Goal: Task Accomplishment & Management: Manage account settings

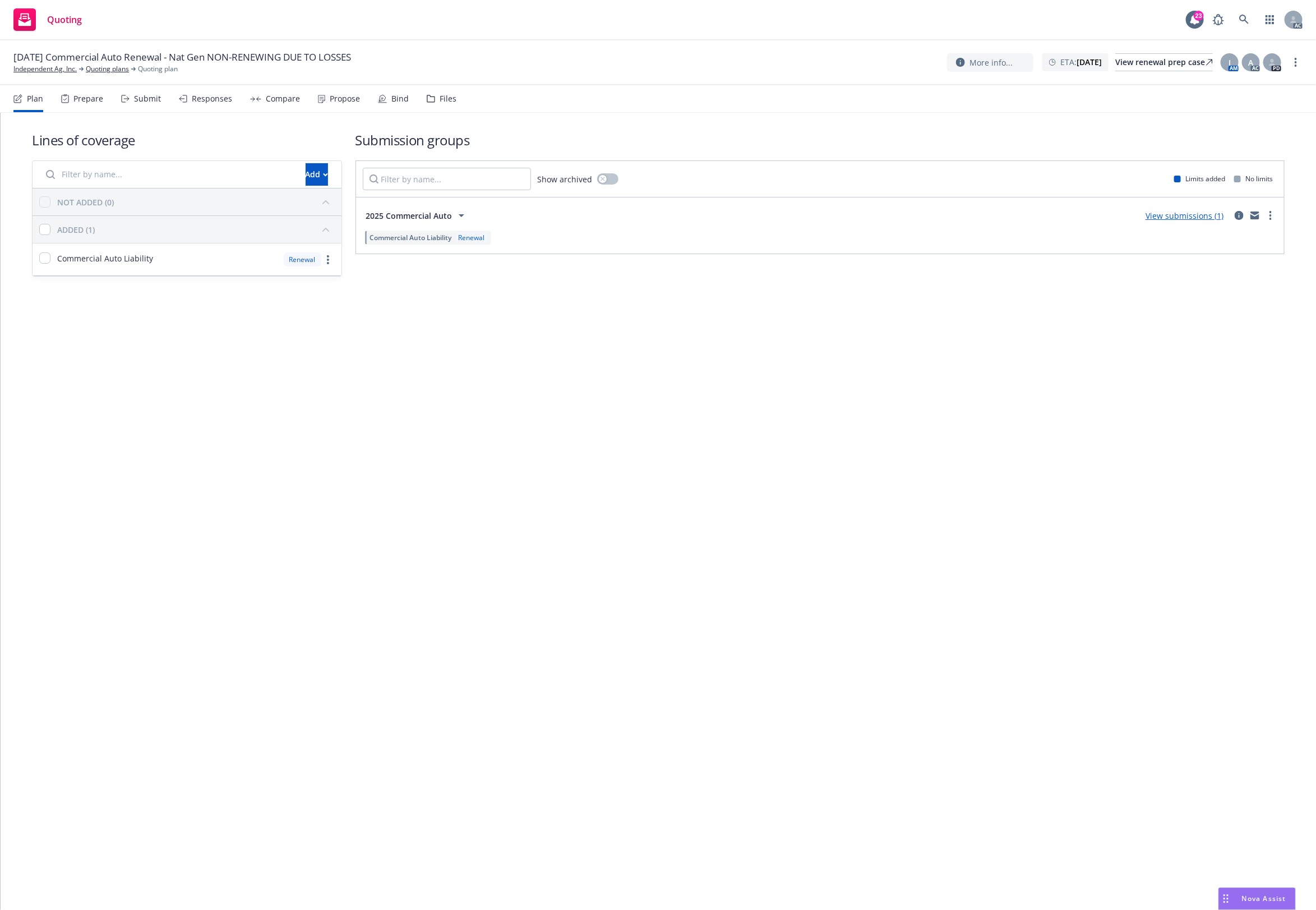
click at [441, 107] on div "Files" at bounding box center [441, 99] width 30 height 27
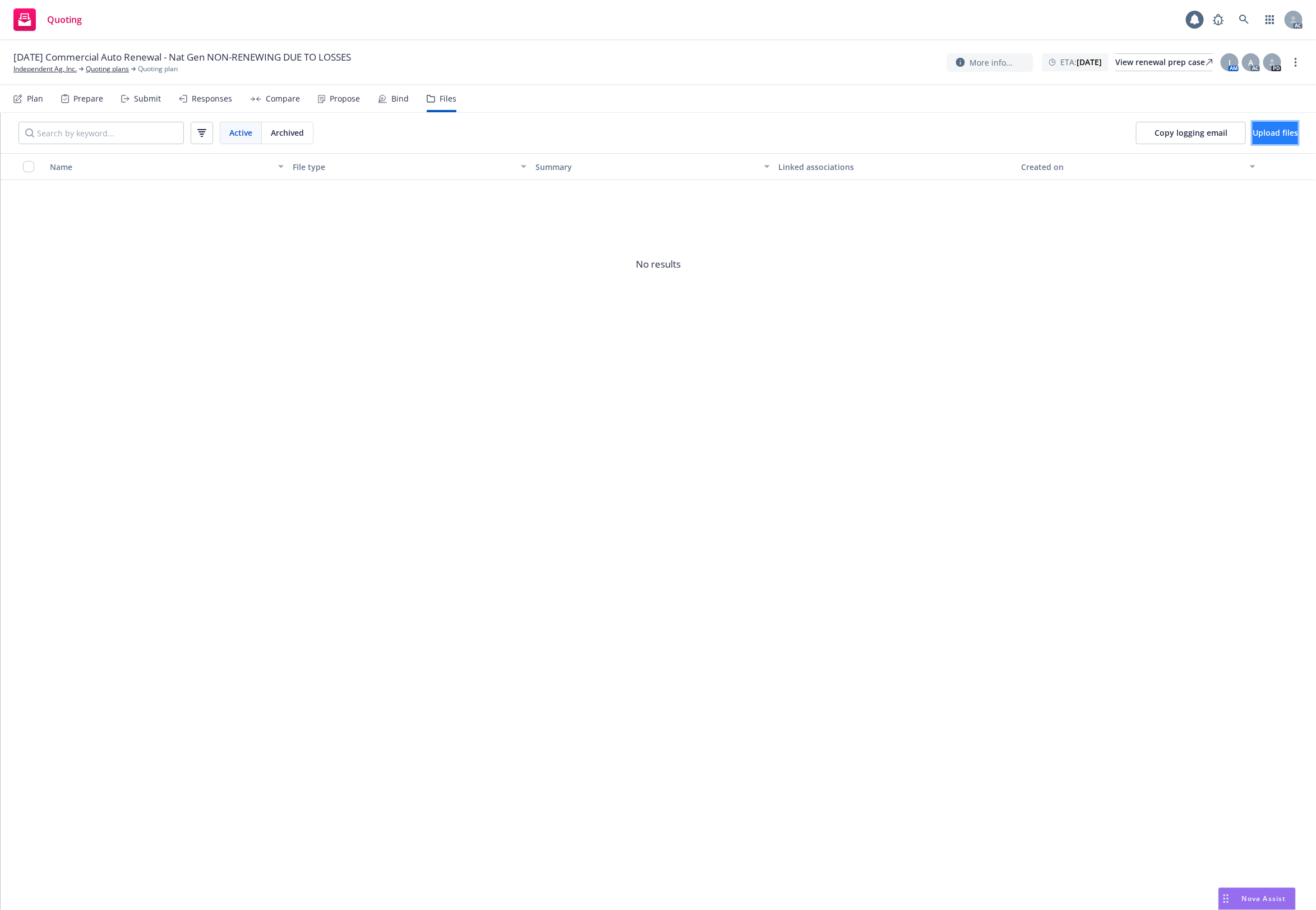
drag, startPoint x: 1246, startPoint y: 134, endPoint x: 1236, endPoint y: 135, distance: 10.0
click at [1252, 135] on span "Upload files" at bounding box center [1275, 132] width 45 height 11
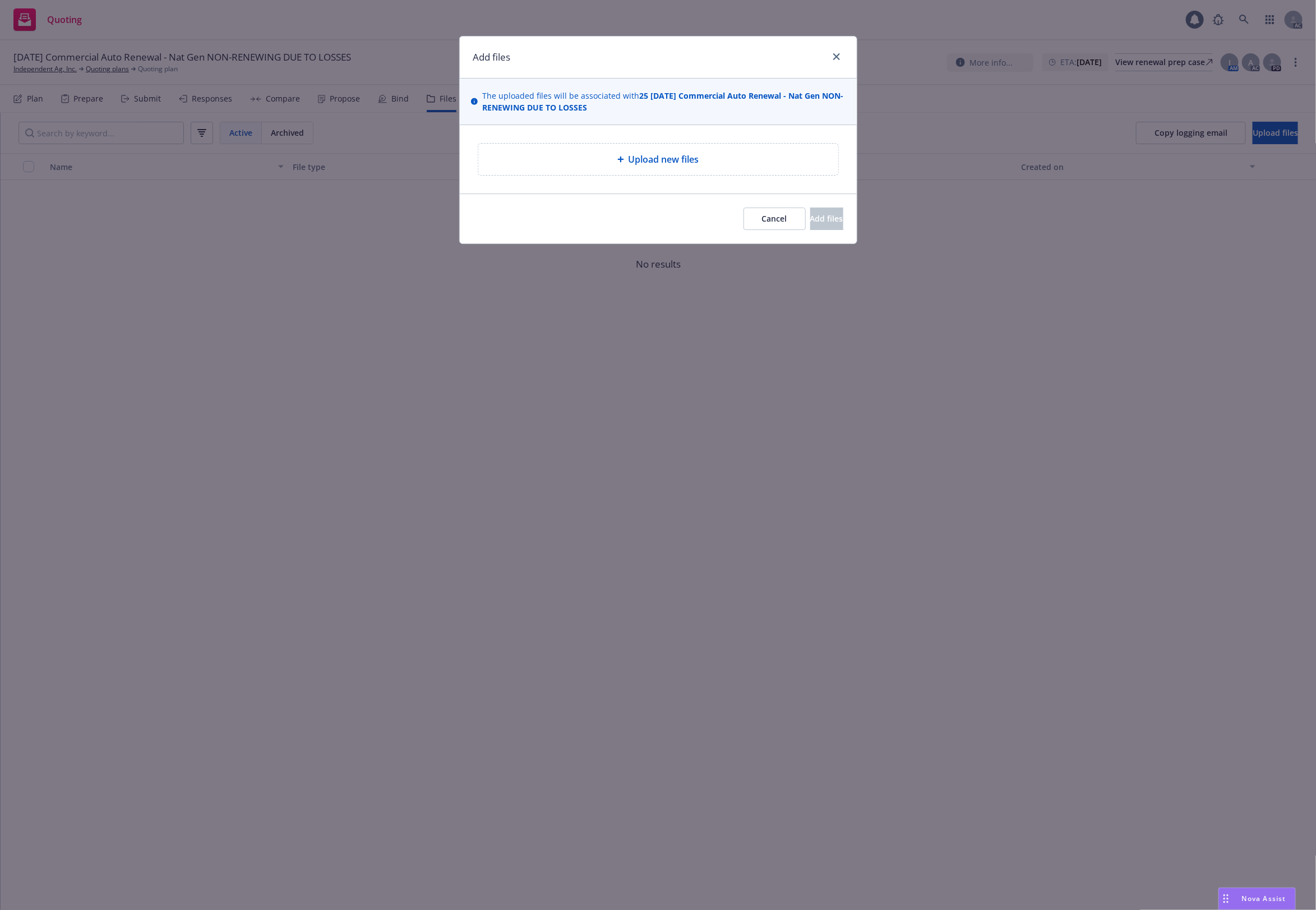
click at [654, 181] on div "Upload new files" at bounding box center [658, 159] width 397 height 68
click at [563, 154] on div "Upload new files" at bounding box center [658, 159] width 342 height 13
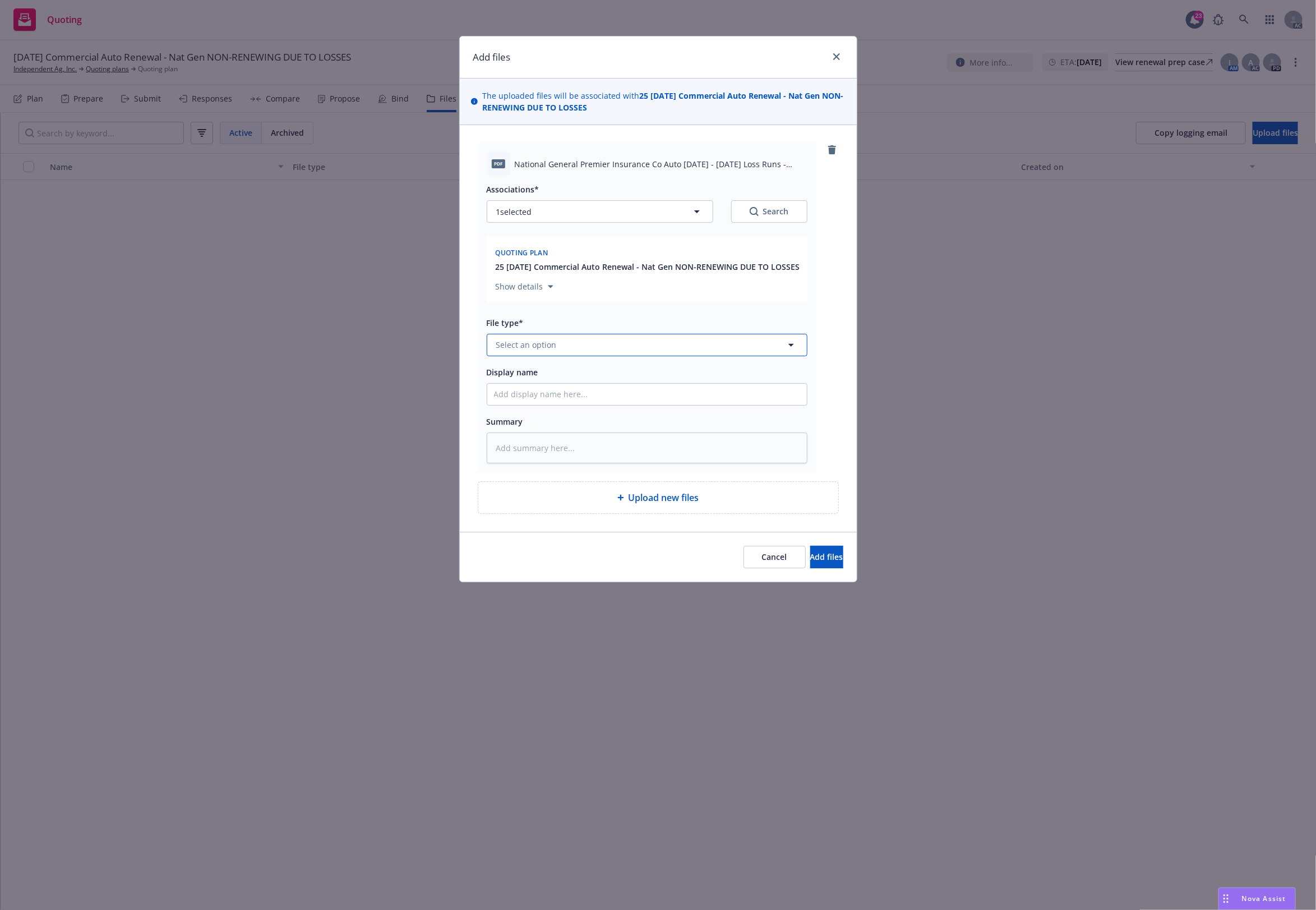
click at [536, 350] on span "Select an option" at bounding box center [527, 345] width 61 height 12
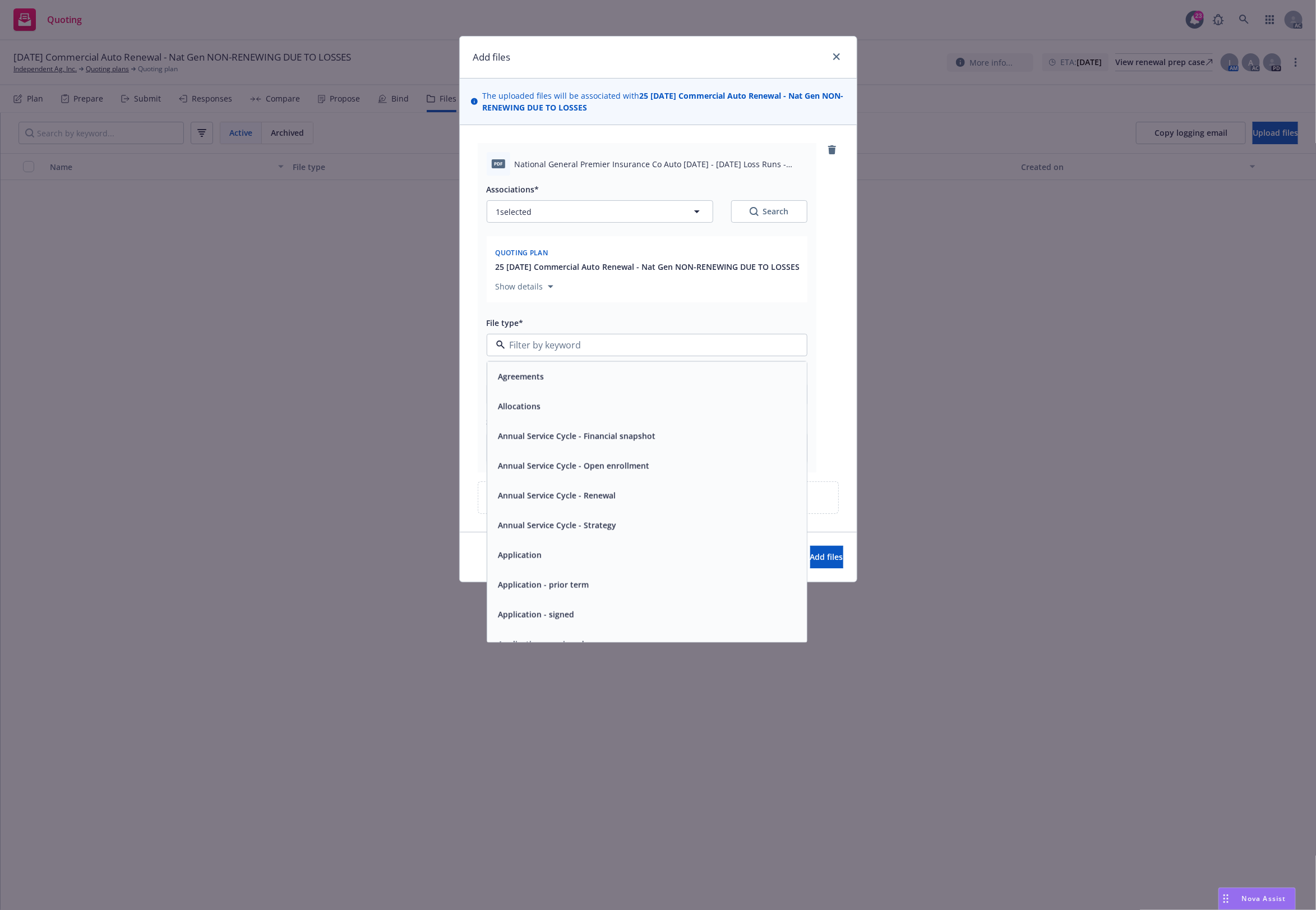
type input "`"
type textarea "x"
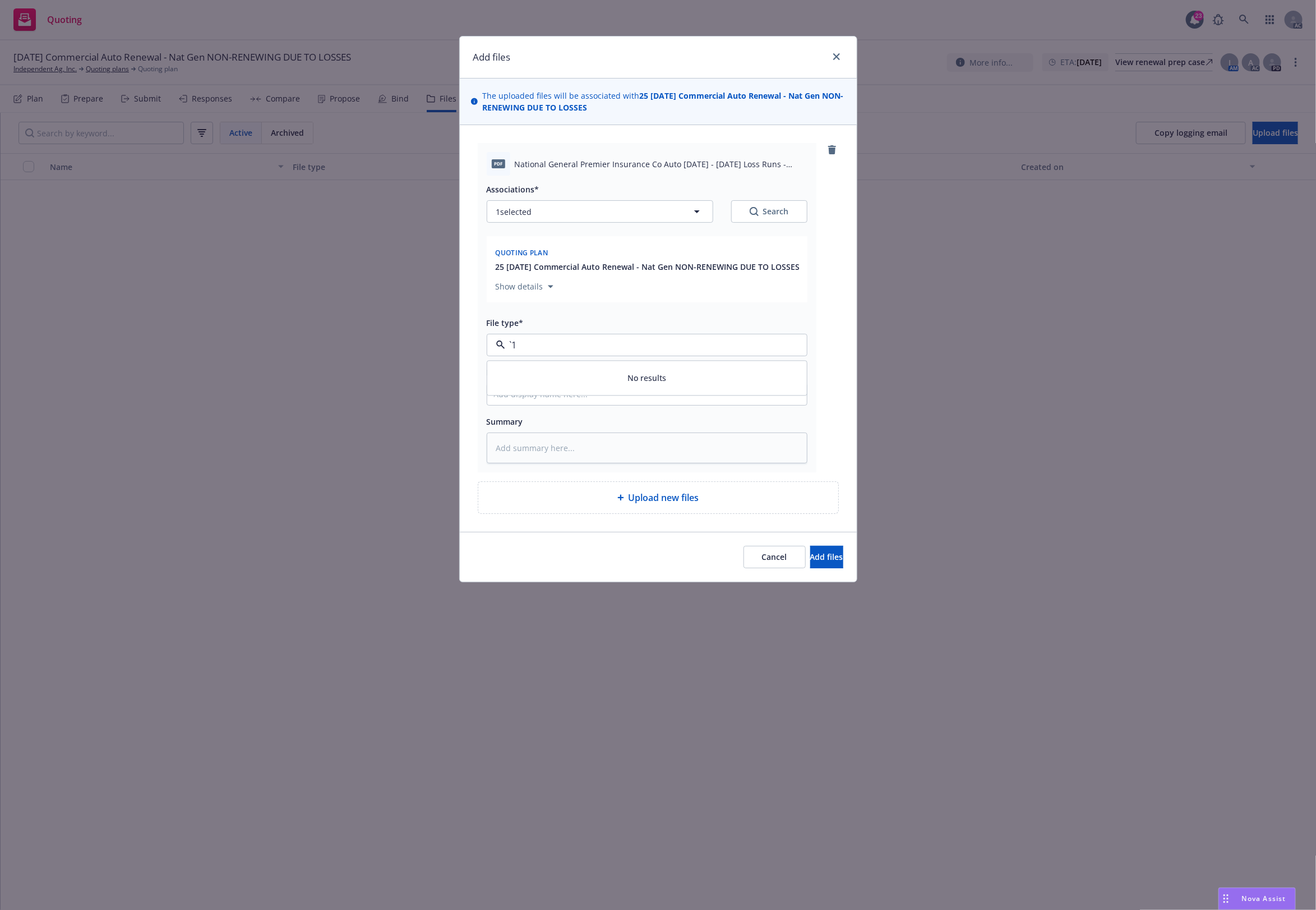
paste input "Loss Runs"
type input "Loss Runs"
click at [548, 377] on div "Loss Runs" at bounding box center [647, 376] width 320 height 30
click at [789, 215] on button "Search" at bounding box center [769, 211] width 76 height 22
type textarea "x"
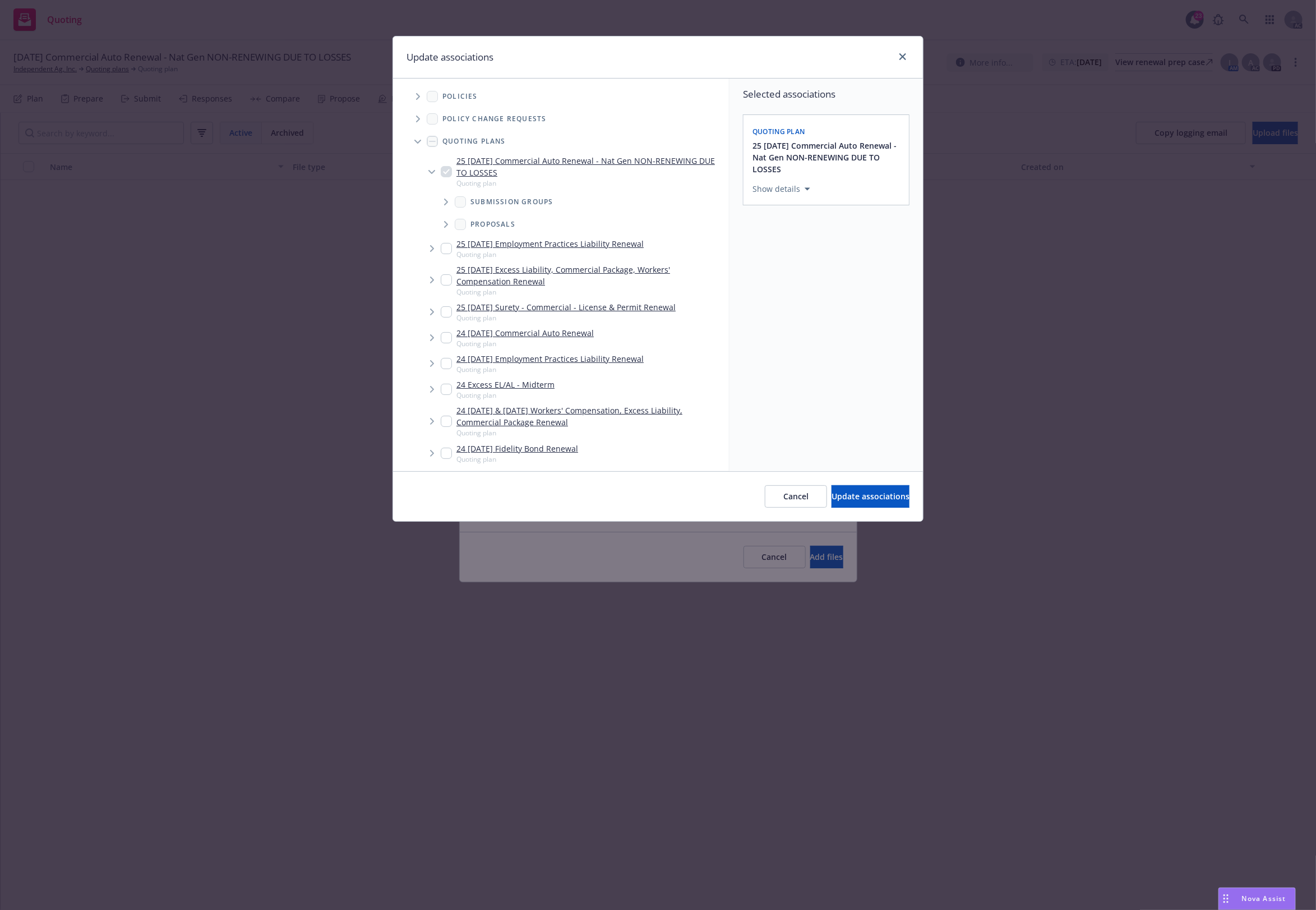
scroll to position [672, 0]
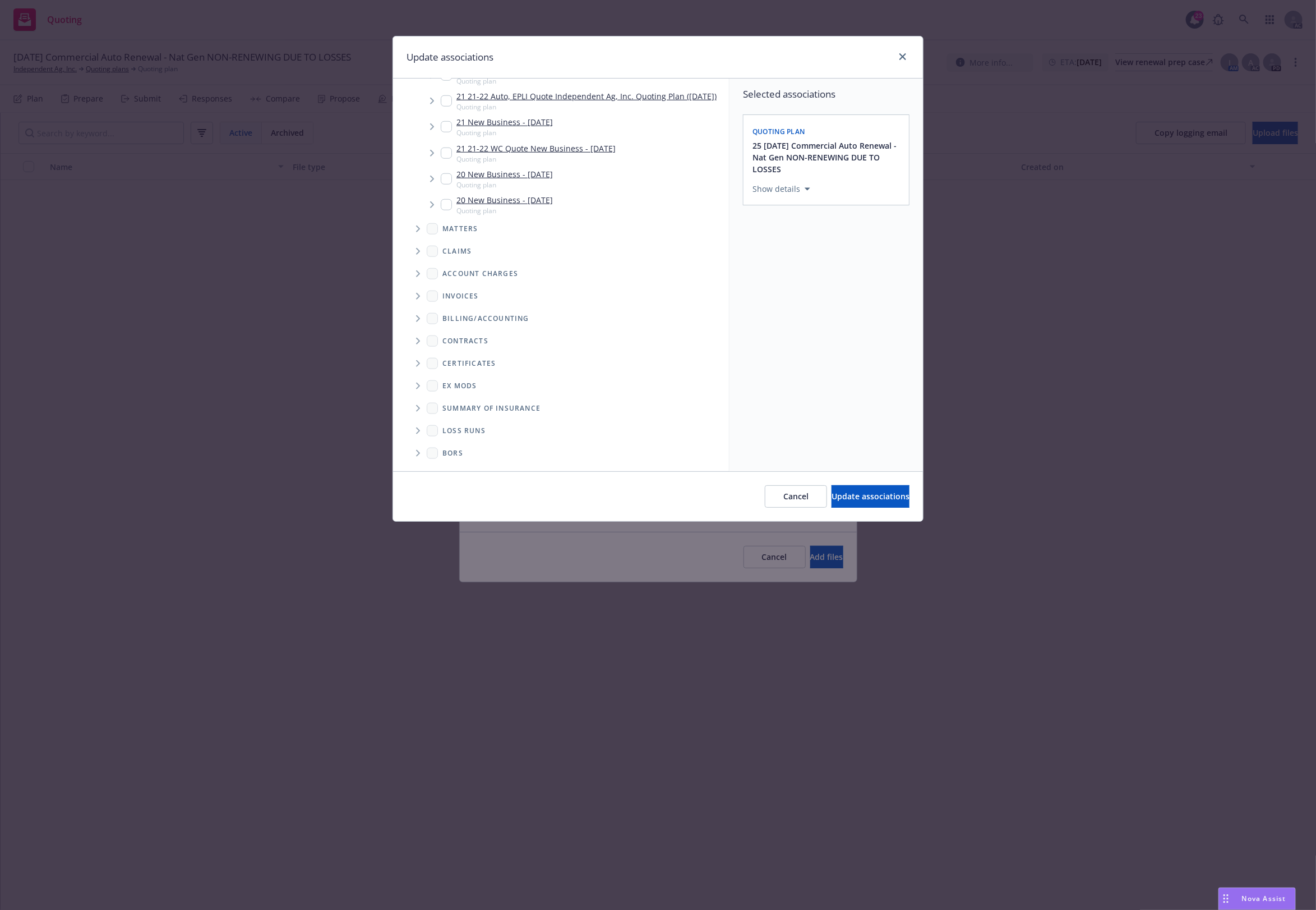
click at [418, 435] on span "Folder Tree Example" at bounding box center [417, 431] width 18 height 18
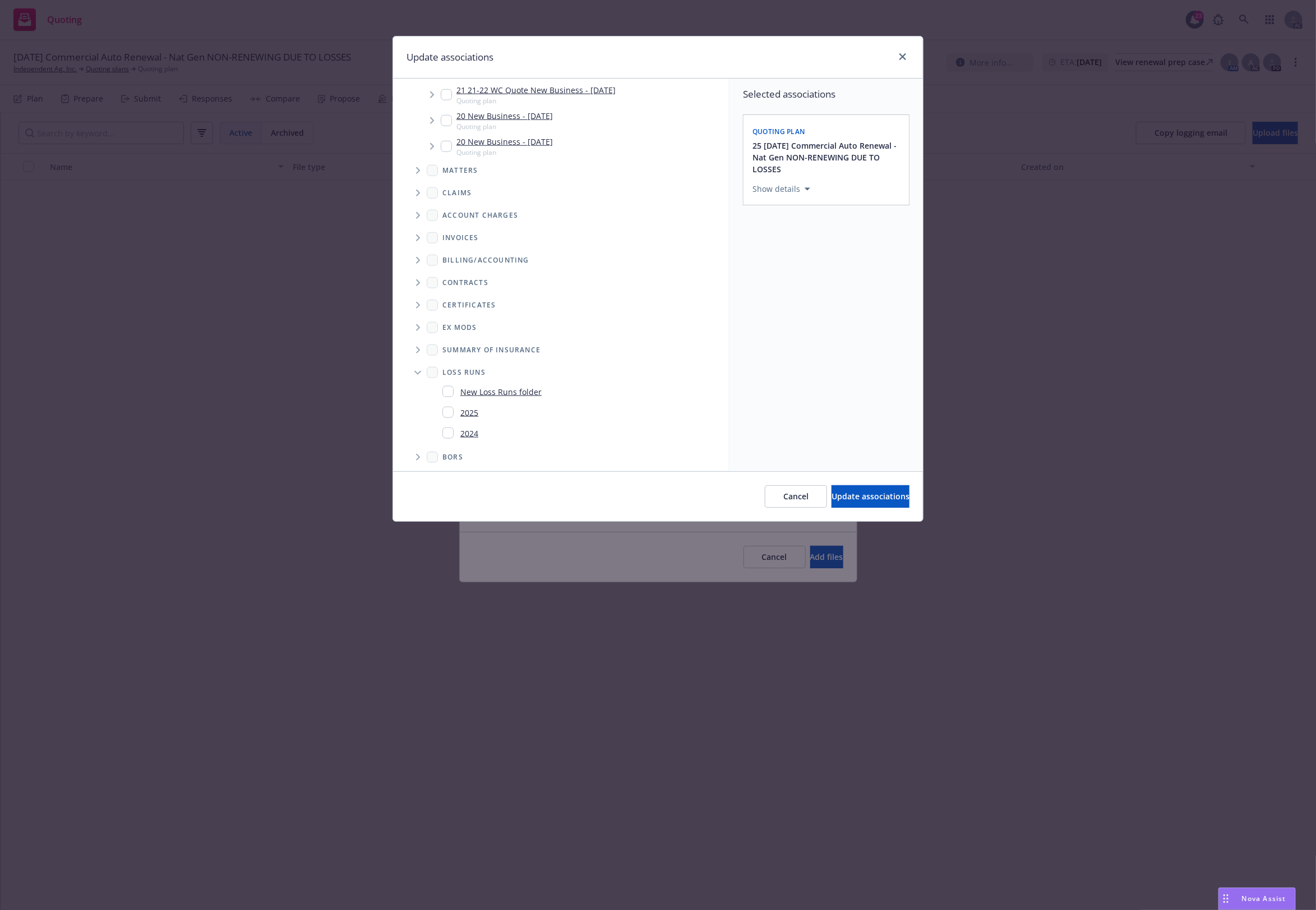
scroll to position [735, 0]
click at [449, 425] on input "Folder Tree Example" at bounding box center [448, 429] width 11 height 11
checkbox input "true"
click at [461, 411] on link "2025" at bounding box center [469, 408] width 18 height 12
checkbox input "true"
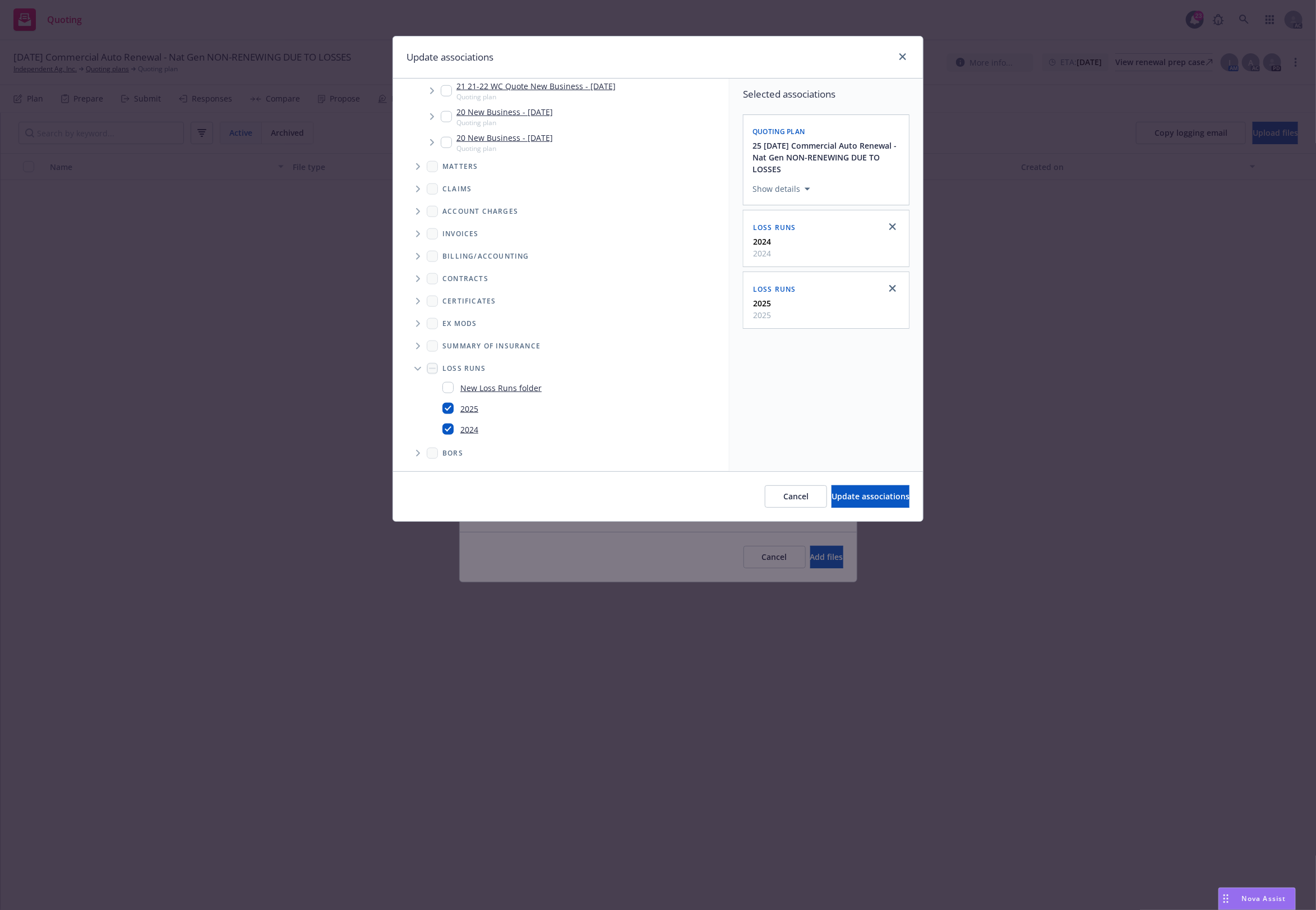
click at [466, 430] on link "2024" at bounding box center [469, 429] width 18 height 12
checkbox input "false"
click at [864, 495] on span "Update associations" at bounding box center [871, 496] width 78 height 11
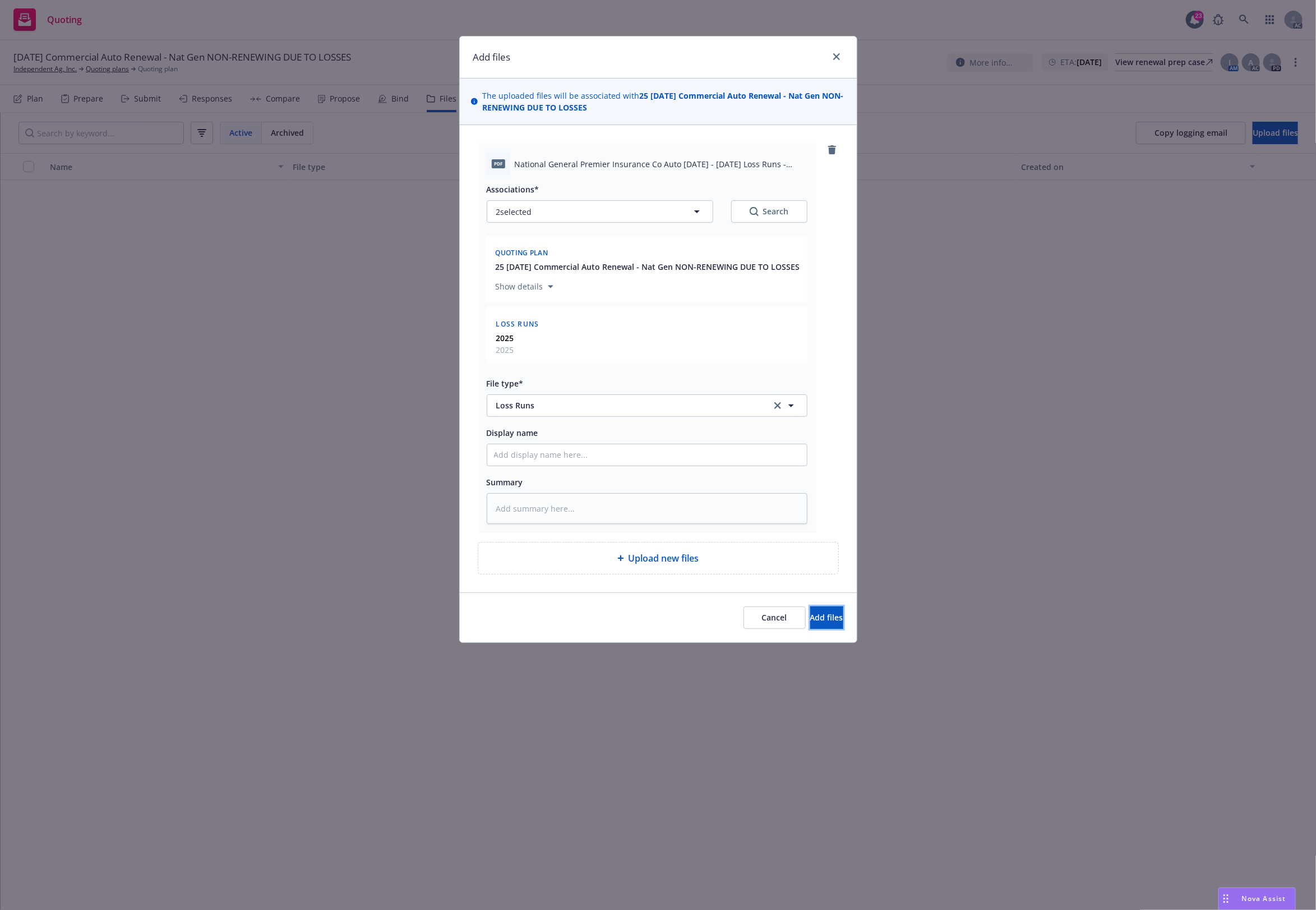
drag, startPoint x: 825, startPoint y: 627, endPoint x: 813, endPoint y: 607, distance: 23.3
click at [824, 624] on button "Add files" at bounding box center [827, 617] width 33 height 22
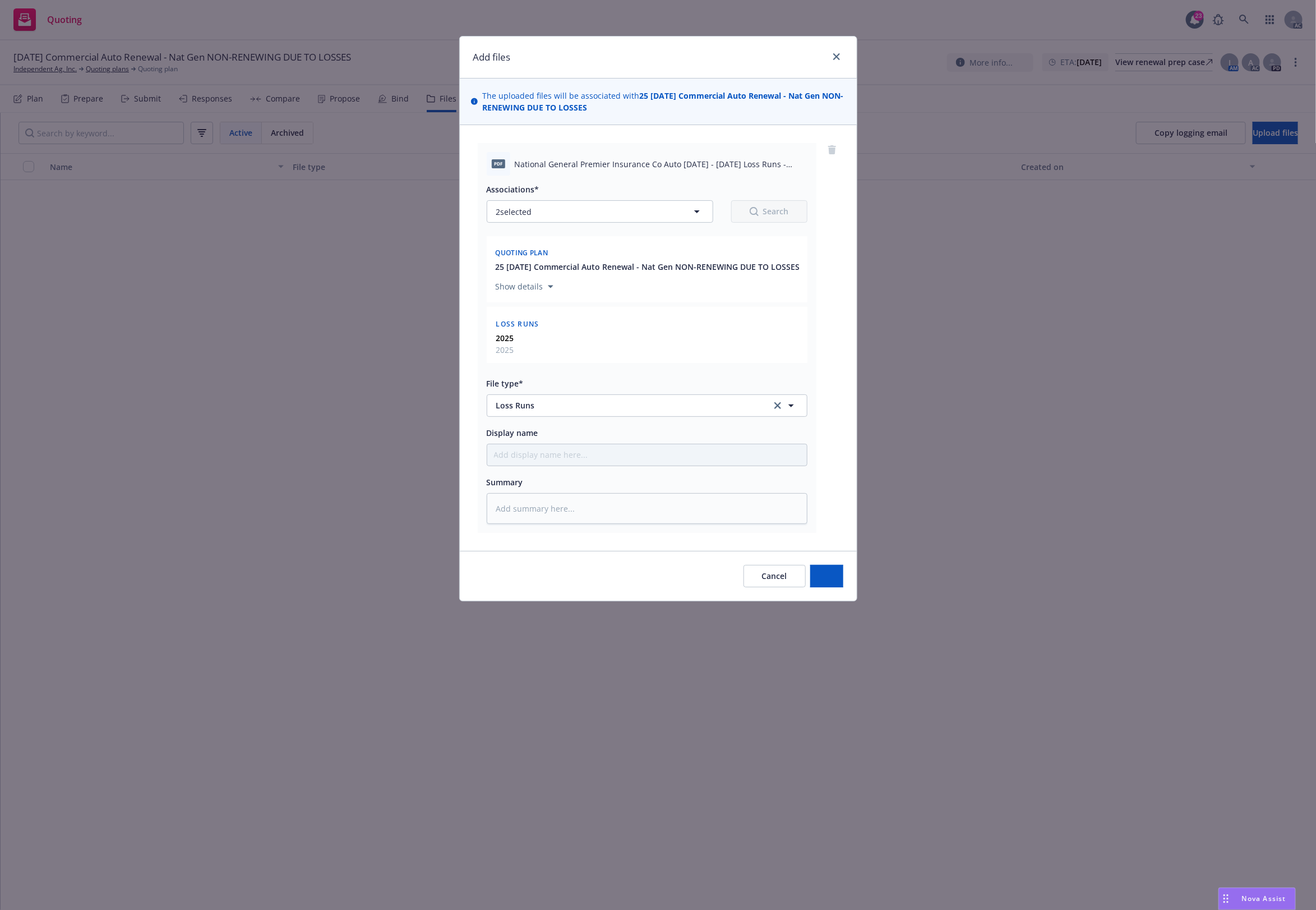
type textarea "x"
